Goal: Task Accomplishment & Management: Manage account settings

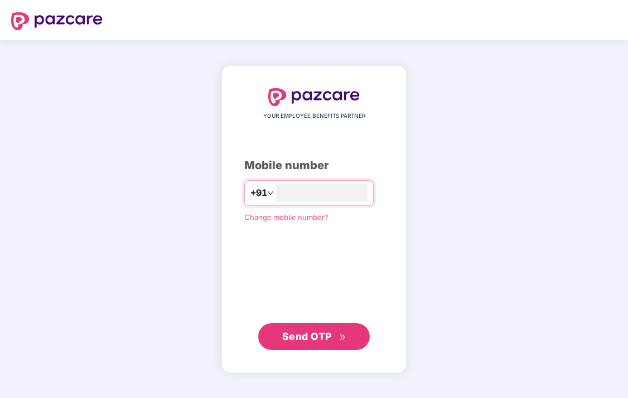
type input "**********"
click at [309, 324] on button "Send OTP" at bounding box center [314, 336] width 112 height 27
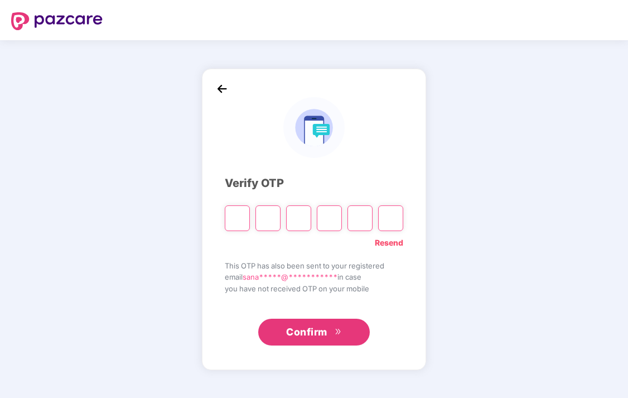
click at [241, 227] on input "Please enter verification code. Digit 1" at bounding box center [237, 218] width 25 height 26
type input "*"
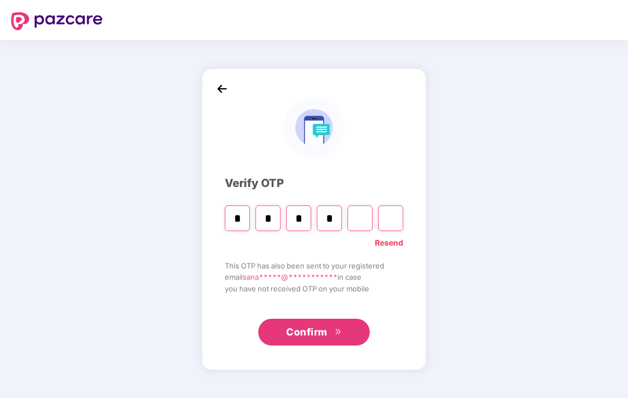
type input "*"
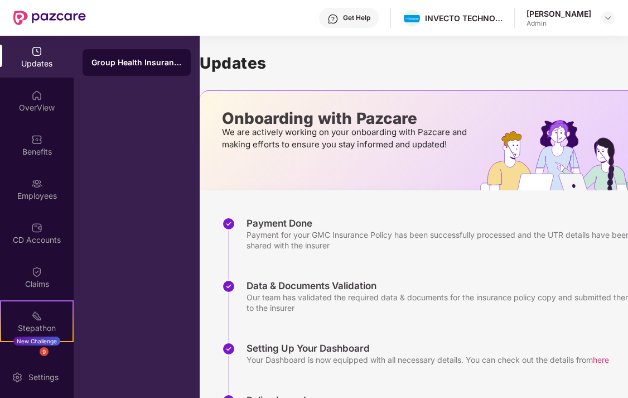
click at [342, 113] on p "Onboarding with Pazcare" at bounding box center [346, 118] width 248 height 10
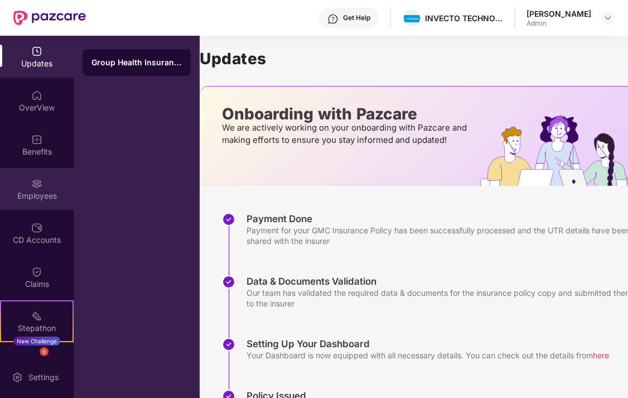
click at [37, 179] on img at bounding box center [36, 183] width 11 height 11
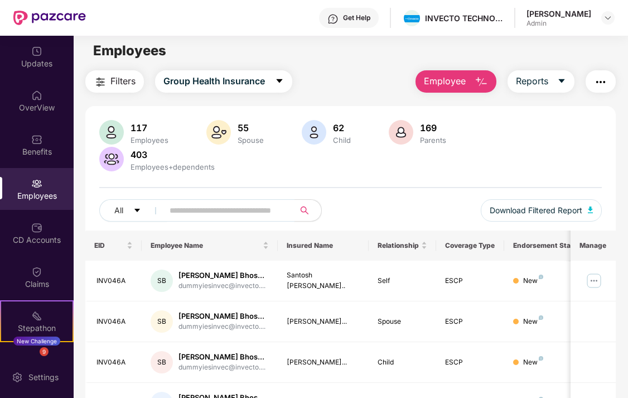
click at [184, 210] on input "text" at bounding box center [225, 210] width 110 height 17
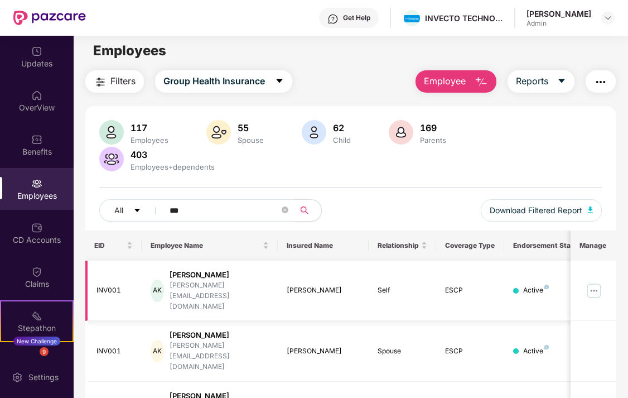
type input "***"
click at [203, 282] on div "[PERSON_NAME][EMAIL_ADDRESS][DOMAIN_NAME]" at bounding box center [219, 296] width 99 height 32
click at [599, 282] on img at bounding box center [594, 291] width 18 height 18
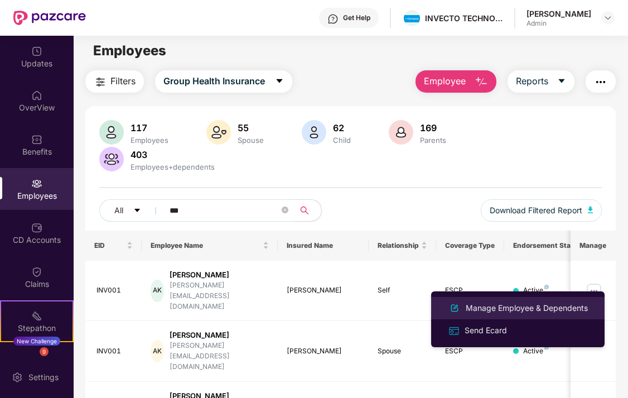
click at [551, 305] on div "Manage Employee & Dependents" at bounding box center [527, 308] width 127 height 12
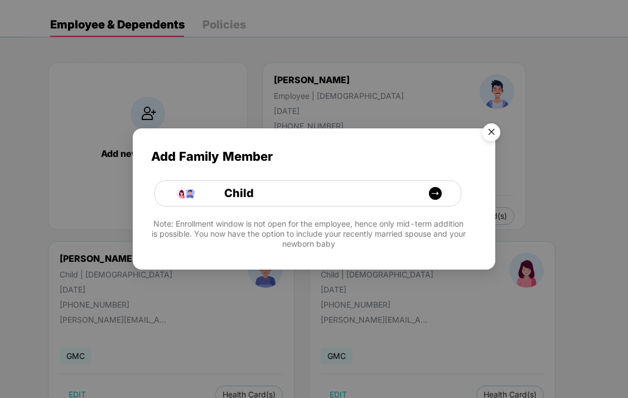
scroll to position [61, 0]
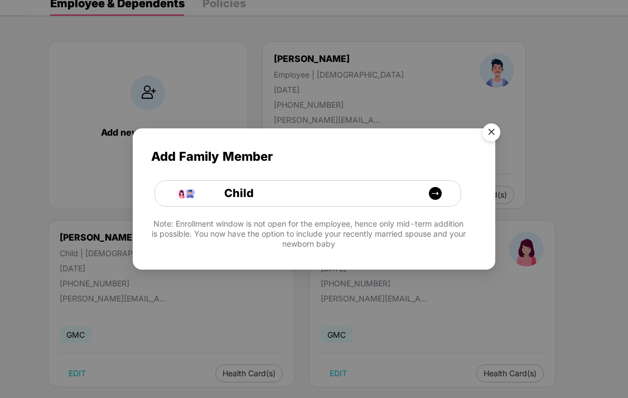
click at [492, 131] on img "Close" at bounding box center [491, 133] width 31 height 31
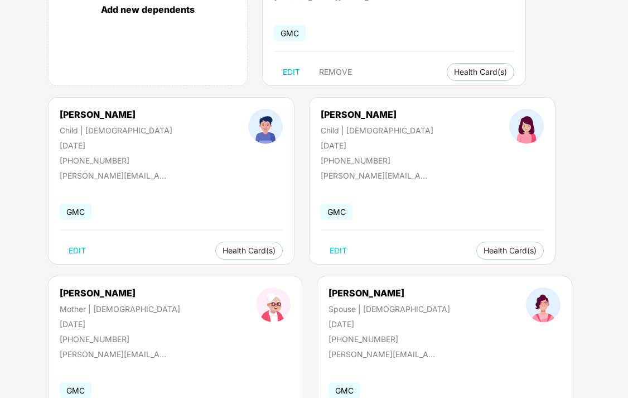
scroll to position [257, 0]
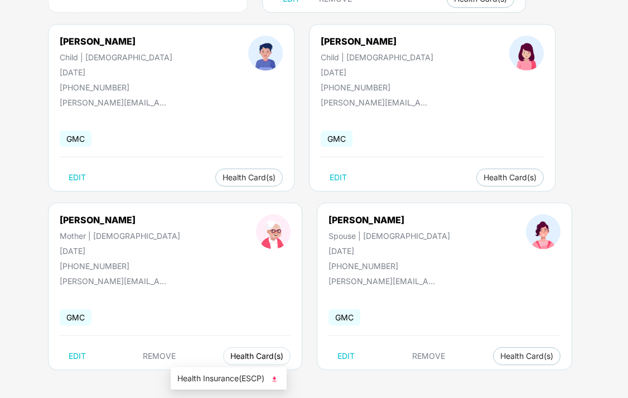
click at [231, 358] on span "Health Card(s)" at bounding box center [257, 356] width 53 height 6
click at [276, 377] on img at bounding box center [274, 378] width 11 height 11
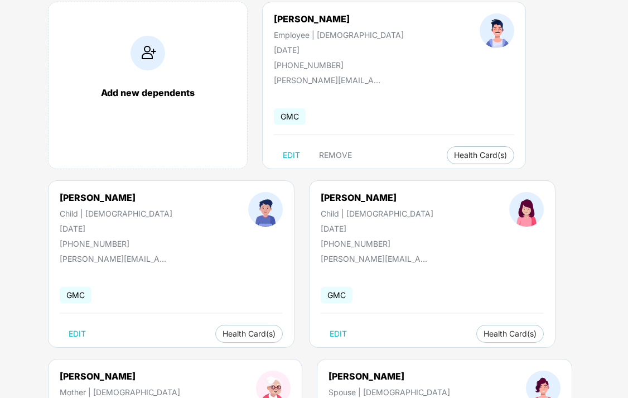
scroll to position [0, 0]
